Goal: Task Accomplishment & Management: Use online tool/utility

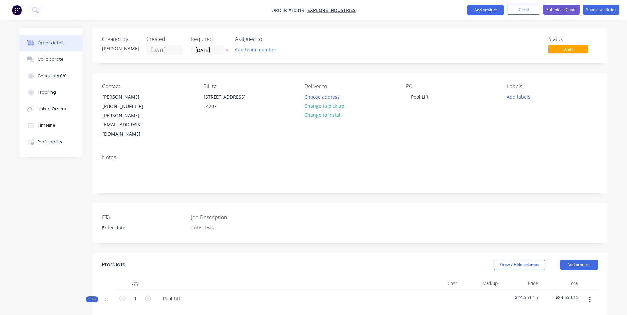
scroll to position [653, 0]
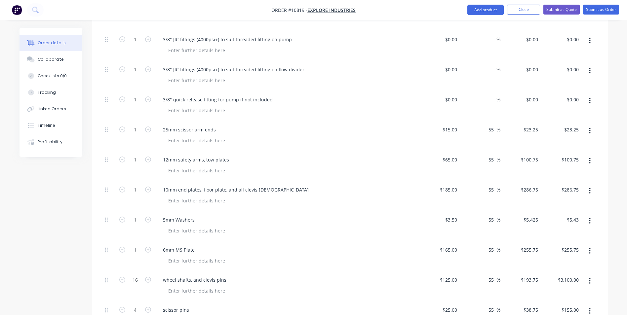
click at [478, 91] on div "%" at bounding box center [480, 106] width 41 height 30
click at [452, 95] on div "0 0" at bounding box center [454, 100] width 10 height 10
type input "$12.50"
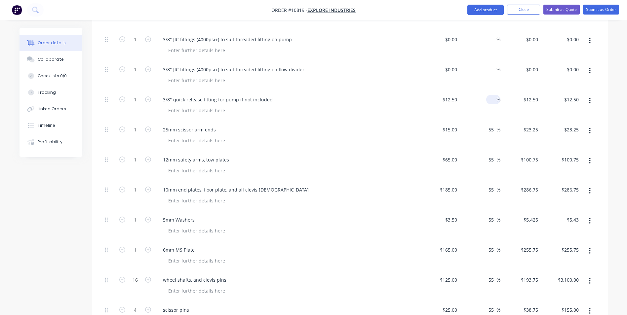
click at [493, 95] on input at bounding box center [493, 100] width 8 height 10
type input "55"
type input "0"
type input "$19.375"
type input "$19.38"
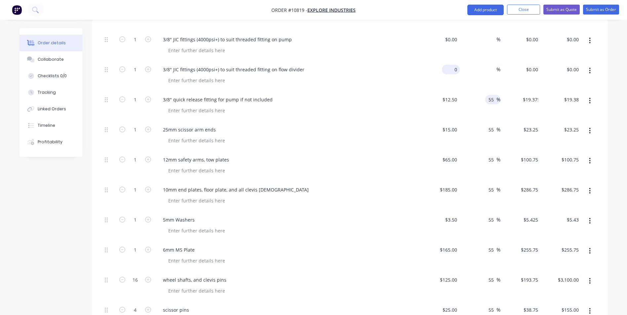
click at [457, 65] on input "0" at bounding box center [451, 70] width 15 height 10
type input "$12.50"
click at [484, 61] on div "%" at bounding box center [480, 76] width 41 height 30
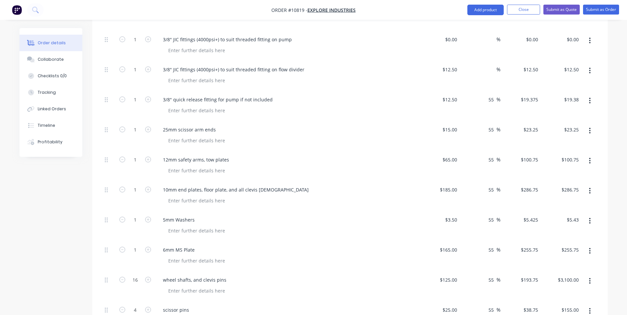
click at [486, 61] on div "%" at bounding box center [480, 76] width 41 height 30
click at [496, 66] on span "%" at bounding box center [498, 70] width 4 height 8
type input "55"
type input "$19.375"
type input "$19.38"
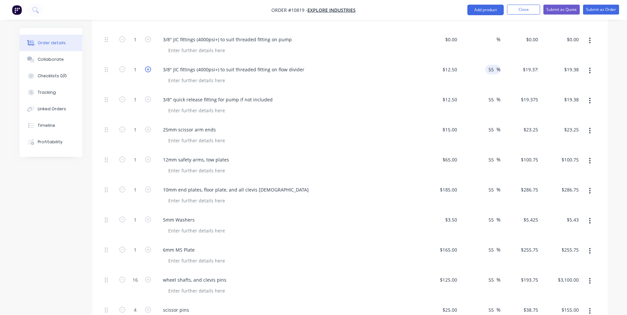
click at [146, 66] on icon "button" at bounding box center [148, 69] width 6 height 6
type input "2"
type input "$38.75"
click at [146, 66] on icon "button" at bounding box center [148, 69] width 6 height 6
type input "3"
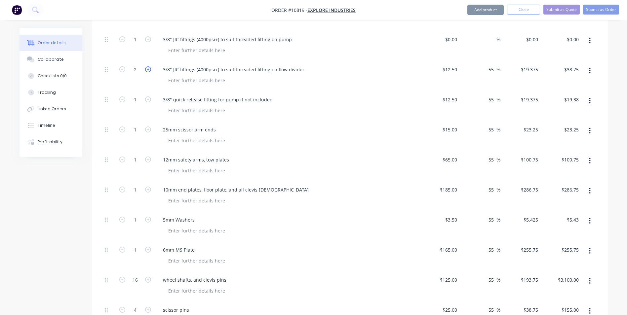
type input "$58.13"
click at [146, 66] on icon "button" at bounding box center [148, 69] width 6 height 6
type input "4"
type input "$77.50"
click at [146, 66] on icon "button" at bounding box center [148, 69] width 6 height 6
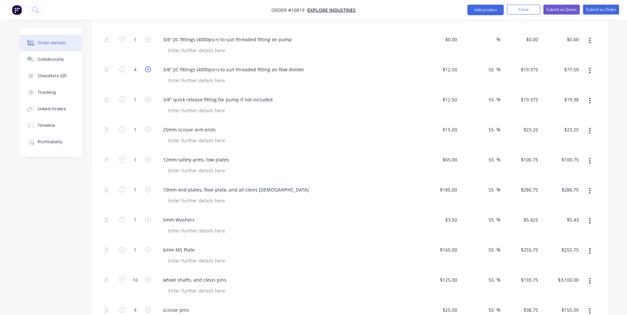
type input "5"
type input "$96.88"
click at [146, 66] on icon "button" at bounding box center [148, 69] width 6 height 6
type input "6"
type input "$116.25"
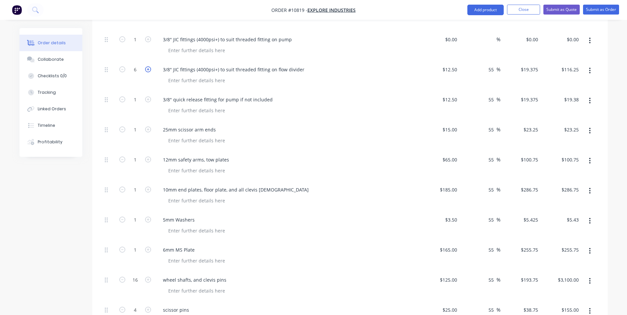
click at [146, 66] on icon "button" at bounding box center [148, 69] width 6 height 6
type input "7"
type input "$135.63"
click at [147, 66] on icon "button" at bounding box center [148, 69] width 6 height 6
type input "8"
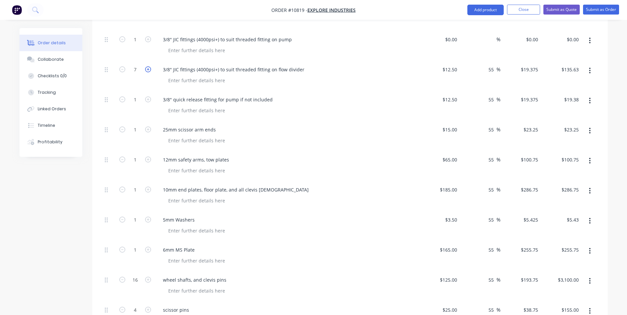
type input "$155.00"
click at [150, 96] on icon "button" at bounding box center [148, 99] width 6 height 6
type input "2"
type input "$38.75"
click at [150, 96] on icon "button" at bounding box center [148, 99] width 6 height 6
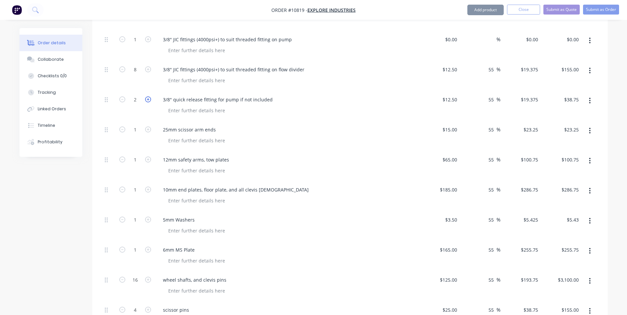
type input "3"
type input "$58.13"
click at [150, 96] on icon "button" at bounding box center [148, 99] width 6 height 6
type input "4"
type input "$77.50"
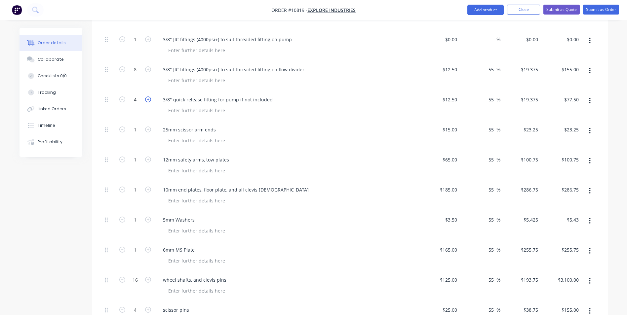
click at [150, 96] on icon "button" at bounding box center [148, 99] width 6 height 6
type input "5"
type input "$96.88"
click at [150, 96] on icon "button" at bounding box center [148, 99] width 6 height 6
type input "6"
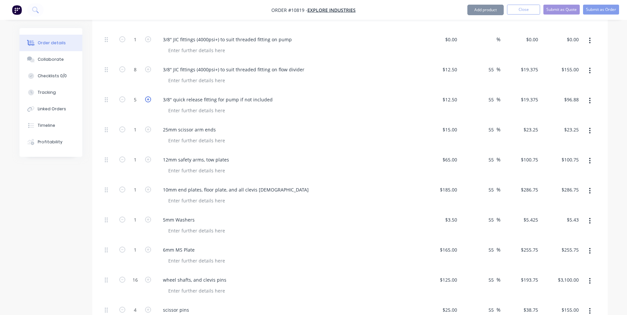
type input "$116.25"
click at [150, 96] on icon "button" at bounding box center [148, 99] width 6 height 6
type input "7"
type input "$135.63"
click at [150, 96] on icon "button" at bounding box center [148, 99] width 6 height 6
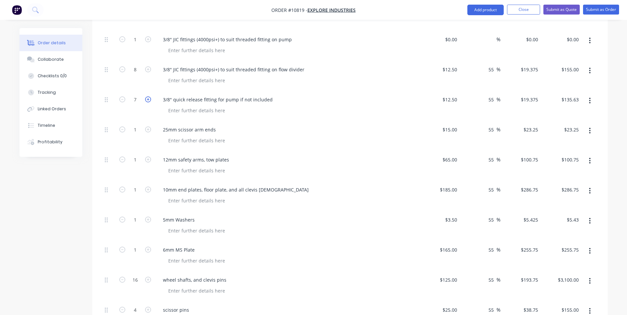
type input "8"
type input "$155.00"
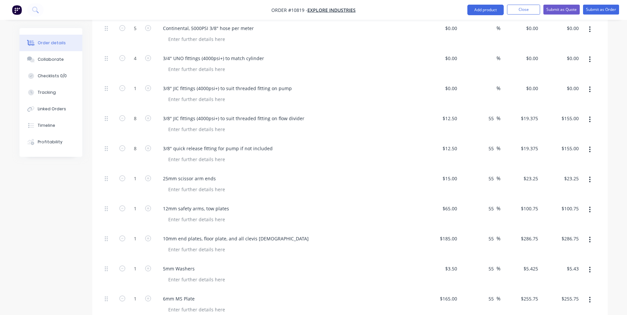
scroll to position [554, 0]
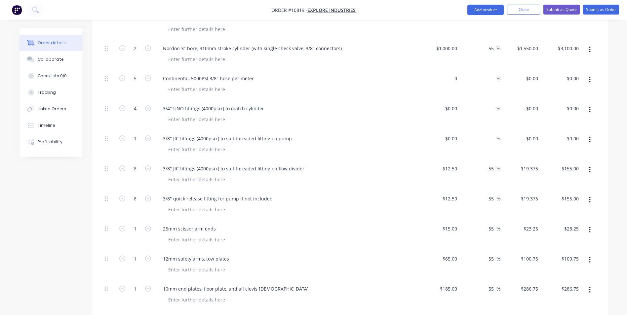
drag, startPoint x: 454, startPoint y: 60, endPoint x: 478, endPoint y: 69, distance: 25.8
click at [455, 74] on input "0" at bounding box center [451, 79] width 15 height 10
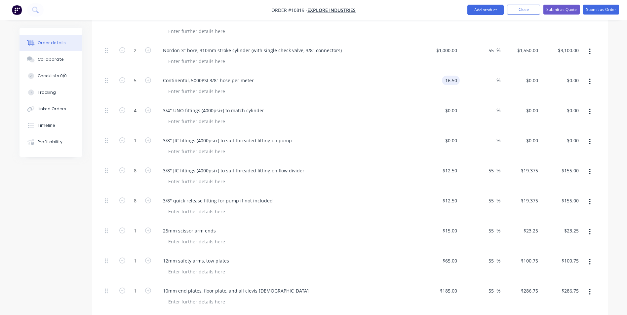
scroll to position [521, 0]
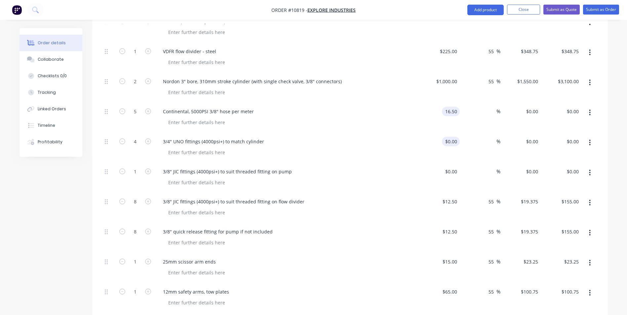
type input "$16.50"
type input "$82.50"
click at [458, 137] on input "0" at bounding box center [451, 142] width 15 height 10
type input "$12.50"
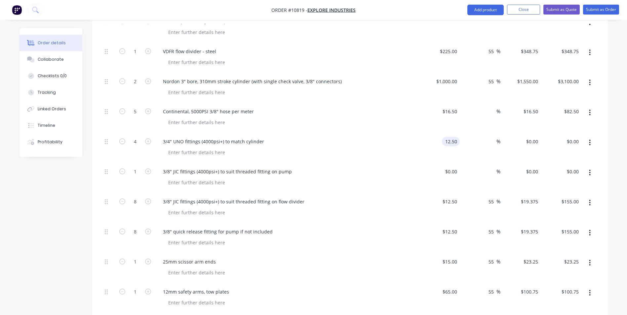
type input "$12.50"
type input "$50.00"
click at [473, 103] on div "%" at bounding box center [480, 118] width 41 height 30
click at [483, 103] on div "%" at bounding box center [480, 118] width 41 height 30
click at [488, 107] on div "%" at bounding box center [493, 112] width 14 height 10
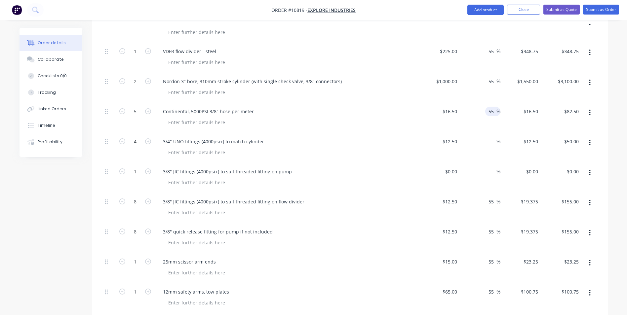
type input "55"
type input "$25.575"
type input "$127.88"
drag, startPoint x: 482, startPoint y: 110, endPoint x: 482, endPoint y: 115, distance: 5.6
click at [482, 115] on div "Labour 83 Labour $94.00 $94.00 54.26 54.26 % $145.00 $145.00 $12,035.00 $12,035…" at bounding box center [350, 146] width 496 height 696
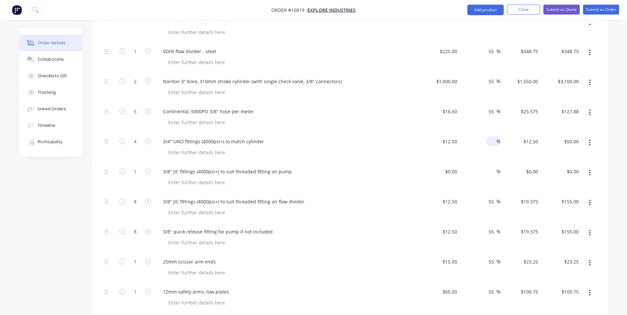
click at [490, 137] on input at bounding box center [493, 142] width 8 height 10
type input "55"
type input "$19.375"
type input "$77.50"
click at [472, 142] on div "55 55 %" at bounding box center [480, 148] width 41 height 30
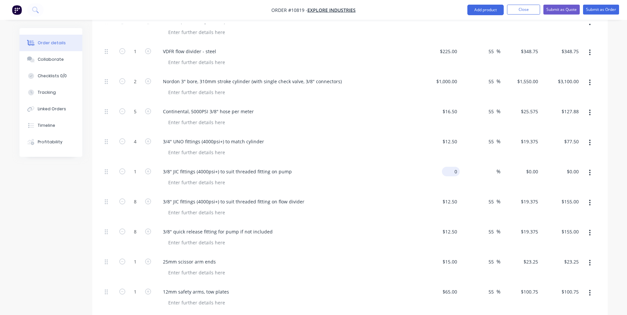
click at [455, 167] on input "0" at bounding box center [451, 172] width 15 height 10
type input "$16.50"
click at [489, 167] on input at bounding box center [493, 172] width 8 height 10
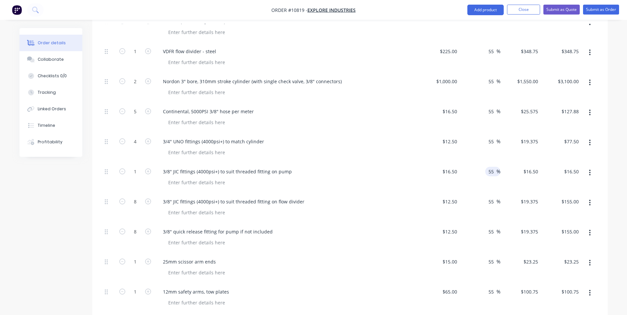
type input "55"
type input "$25.575"
type input "$25.58"
click at [498, 193] on div "55 55 %" at bounding box center [480, 208] width 41 height 30
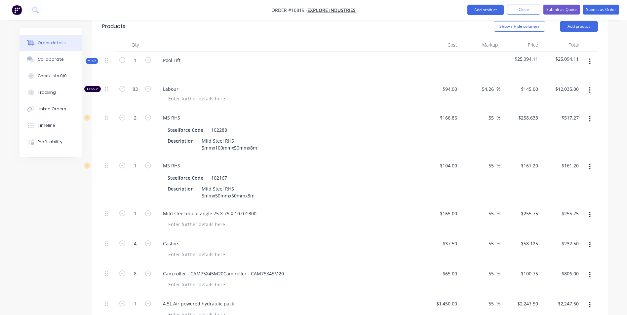
scroll to position [224, 0]
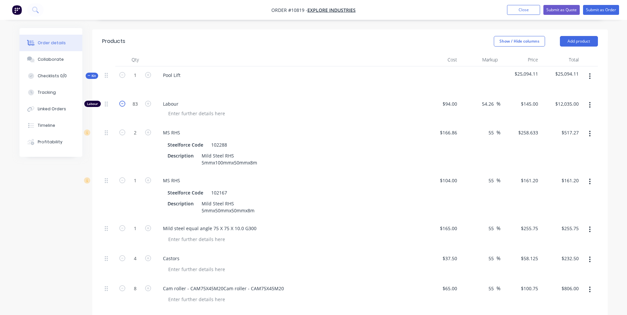
click at [121, 101] on icon "button" at bounding box center [122, 104] width 6 height 6
type input "82"
type input "$11,890.00"
click at [121, 101] on icon "button" at bounding box center [122, 104] width 6 height 6
type input "81"
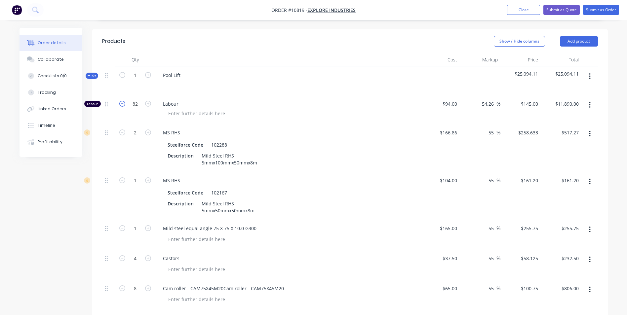
type input "$11,745.00"
click at [121, 101] on icon "button" at bounding box center [122, 104] width 6 height 6
type input "80"
type input "$11,600.00"
click at [121, 101] on icon "button" at bounding box center [122, 104] width 6 height 6
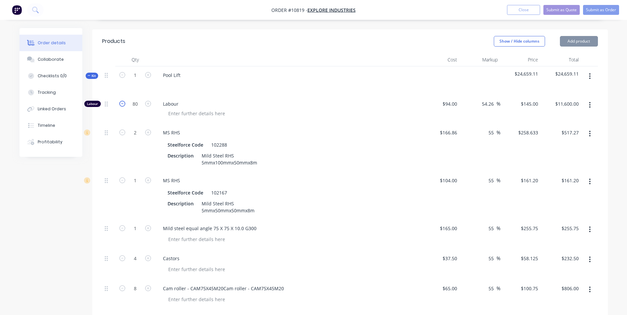
type input "79"
type input "$11,455.00"
click at [121, 101] on icon "button" at bounding box center [122, 104] width 6 height 6
type input "78"
type input "$11,310.00"
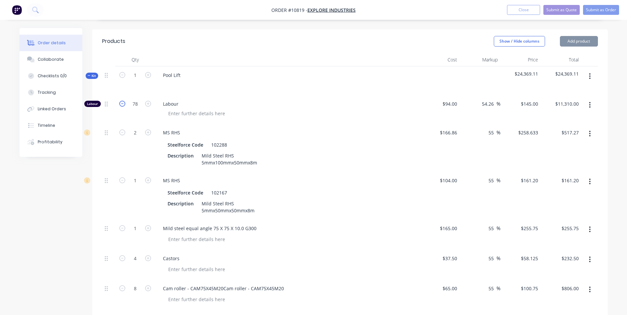
click at [121, 101] on icon "button" at bounding box center [122, 104] width 6 height 6
type input "77"
type input "$11,165.00"
click at [121, 101] on icon "button" at bounding box center [122, 104] width 6 height 6
type input "76"
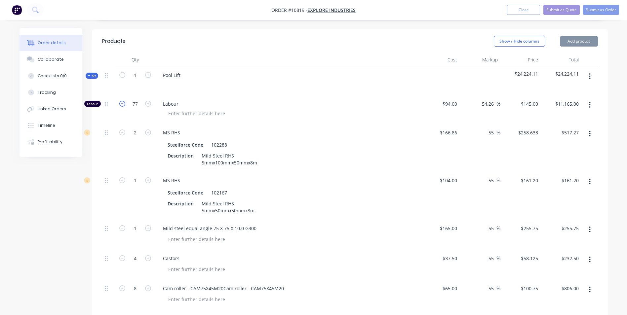
type input "$11,020.00"
click at [121, 101] on icon "button" at bounding box center [122, 104] width 6 height 6
type input "75"
type input "$10,875.00"
click at [121, 101] on icon "button" at bounding box center [122, 104] width 6 height 6
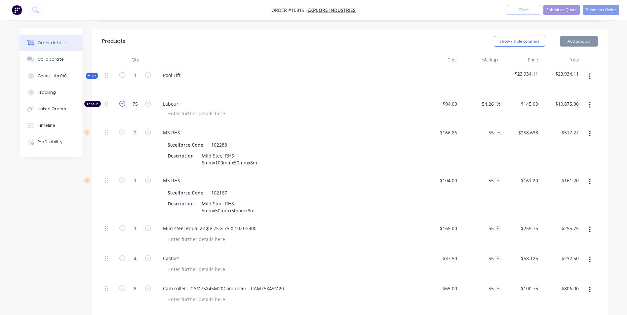
type input "74"
type input "$10,730.00"
click at [121, 101] on icon "button" at bounding box center [122, 104] width 6 height 6
type input "73"
type input "$10,585.00"
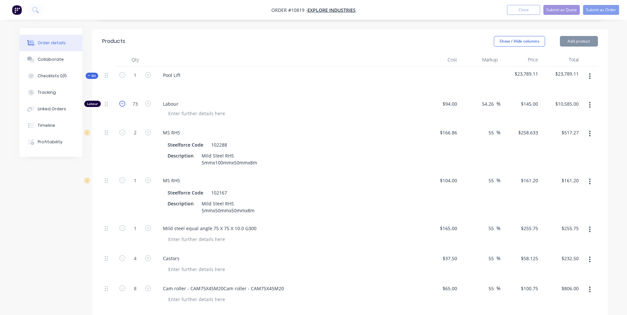
click at [121, 101] on icon "button" at bounding box center [122, 104] width 6 height 6
type input "72"
type input "$10,440.00"
click at [121, 101] on icon "button" at bounding box center [122, 104] width 6 height 6
type input "71"
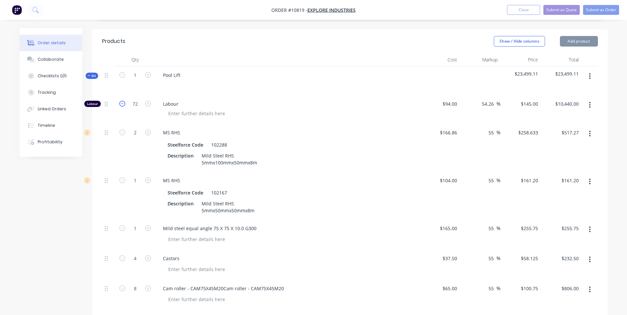
type input "$10,295.00"
click at [121, 101] on icon "button" at bounding box center [122, 104] width 6 height 6
type input "70"
type input "$10,150.00"
click at [121, 101] on icon "button" at bounding box center [122, 104] width 6 height 6
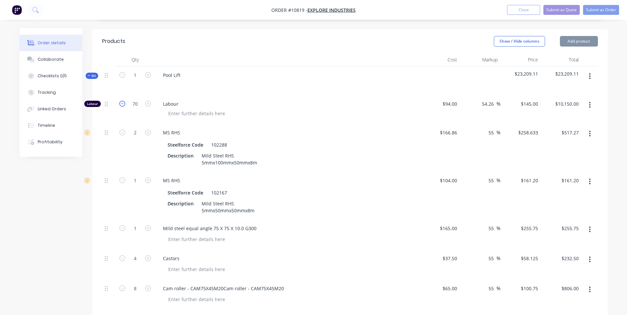
type input "69"
type input "$10,005.00"
click at [121, 101] on icon "button" at bounding box center [122, 104] width 6 height 6
type input "68"
type input "$9,860.00"
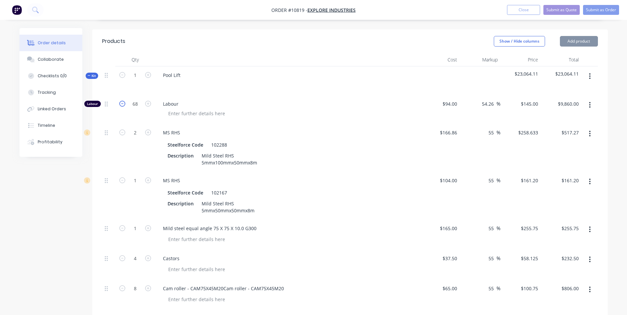
click at [121, 101] on icon "button" at bounding box center [122, 104] width 6 height 6
type input "67"
type input "$9,715.00"
click at [121, 101] on icon "button" at bounding box center [122, 104] width 6 height 6
type input "66"
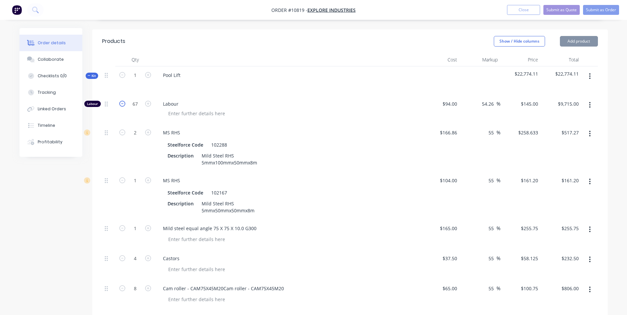
type input "$9,570.00"
click at [121, 101] on icon "button" at bounding box center [122, 104] width 6 height 6
type input "65"
type input "$9,425.00"
click at [121, 101] on icon "button" at bounding box center [122, 104] width 6 height 6
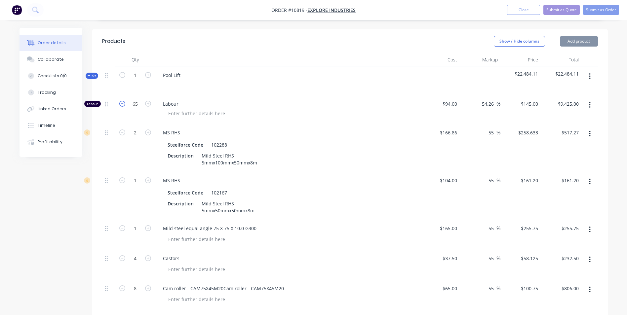
type input "64"
type input "$9,280.00"
click at [121, 101] on icon "button" at bounding box center [122, 104] width 6 height 6
type input "63"
type input "$9,135.00"
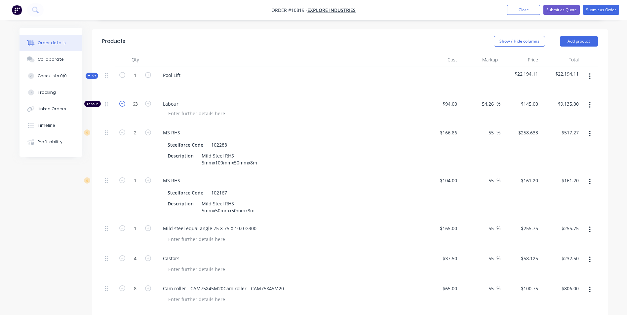
click at [121, 101] on icon "button" at bounding box center [122, 104] width 6 height 6
type input "62"
type input "$8,990.00"
click at [121, 101] on icon "button" at bounding box center [122, 104] width 6 height 6
type input "61"
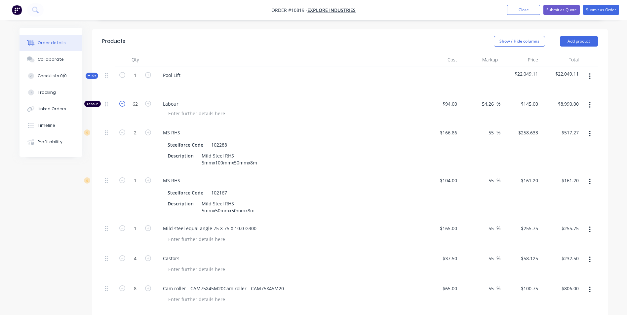
type input "$8,845.00"
click at [121, 101] on icon "button" at bounding box center [122, 104] width 6 height 6
type input "60"
type input "$8,700.00"
click at [121, 101] on icon "button" at bounding box center [122, 104] width 6 height 6
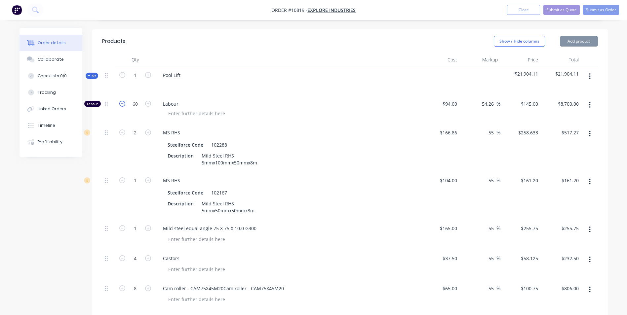
type input "59"
type input "$8,555.00"
click at [121, 101] on icon "button" at bounding box center [122, 104] width 6 height 6
type input "58"
type input "$8,410.00"
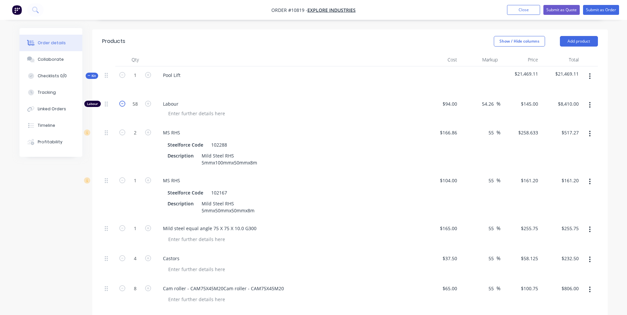
click at [121, 101] on icon "button" at bounding box center [122, 104] width 6 height 6
type input "57"
type input "$8,265.00"
click at [121, 101] on icon "button" at bounding box center [122, 104] width 6 height 6
type input "56"
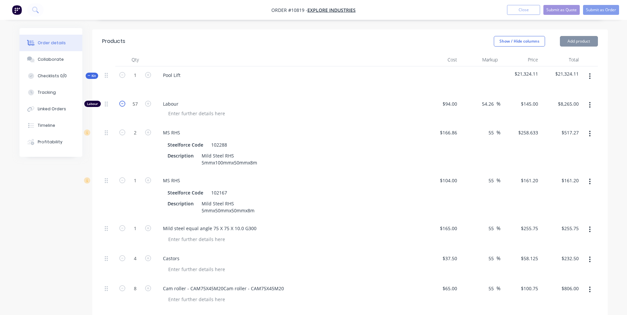
type input "$8,120.00"
click at [121, 101] on icon "button" at bounding box center [122, 104] width 6 height 6
type input "55"
type input "$7,975.00"
click at [121, 101] on icon "button" at bounding box center [122, 104] width 6 height 6
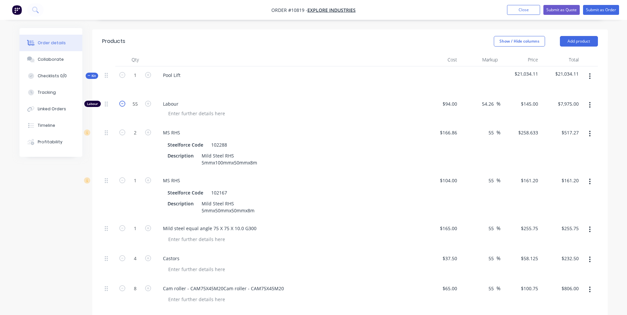
type input "54"
type input "$7,830.00"
click at [121, 101] on icon "button" at bounding box center [122, 104] width 6 height 6
type input "53"
type input "$7,685.00"
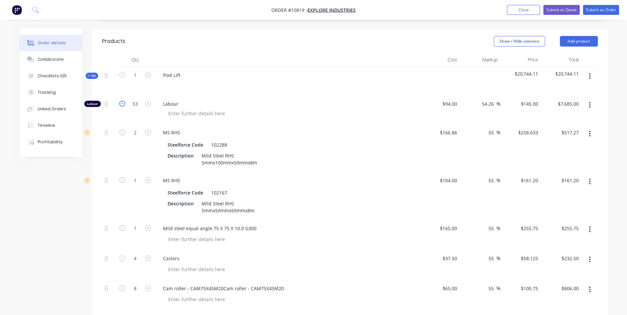
click at [121, 101] on icon "button" at bounding box center [122, 104] width 6 height 6
type input "52"
type input "$7,540.00"
click at [121, 101] on icon "button" at bounding box center [122, 104] width 6 height 6
type input "51"
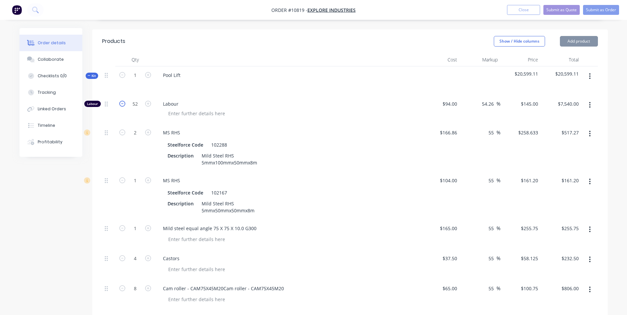
type input "$7,395.00"
click at [121, 101] on icon "button" at bounding box center [122, 104] width 6 height 6
type input "50"
type input "$7,250.00"
click at [121, 101] on icon "button" at bounding box center [122, 104] width 6 height 6
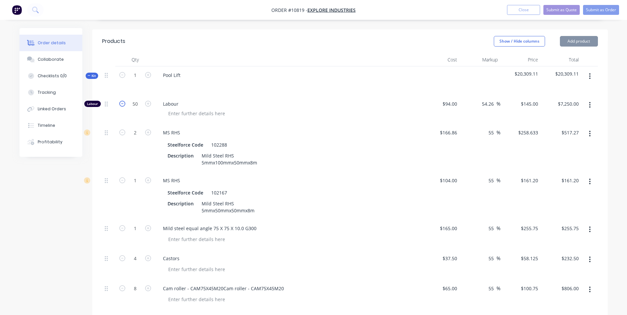
type input "49"
type input "$7,105.00"
click at [121, 101] on icon "button" at bounding box center [122, 104] width 6 height 6
type input "48"
type input "$6,960.00"
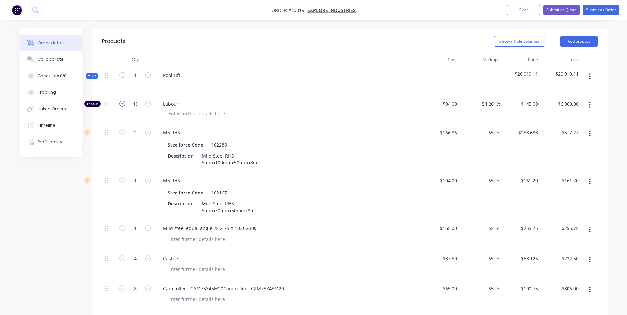
click at [121, 101] on icon "button" at bounding box center [122, 104] width 6 height 6
type input "47"
type input "$6,815.00"
click at [121, 101] on icon "button" at bounding box center [122, 104] width 6 height 6
type input "46"
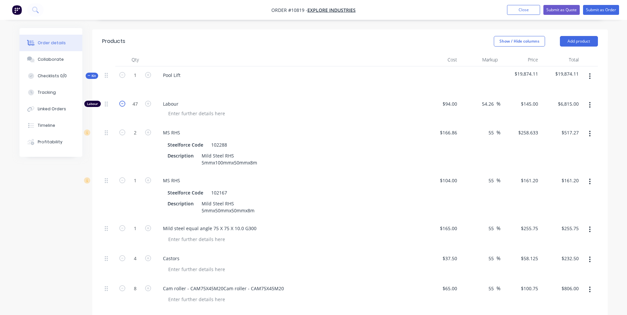
type input "$6,670.00"
click at [121, 101] on icon "button" at bounding box center [122, 104] width 6 height 6
type input "45"
type input "$6,525.00"
click at [121, 101] on icon "button" at bounding box center [122, 104] width 6 height 6
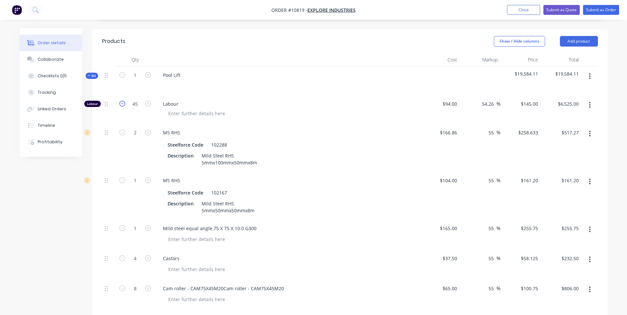
type input "44"
type input "$6,380.00"
